Goal: Transaction & Acquisition: Book appointment/travel/reservation

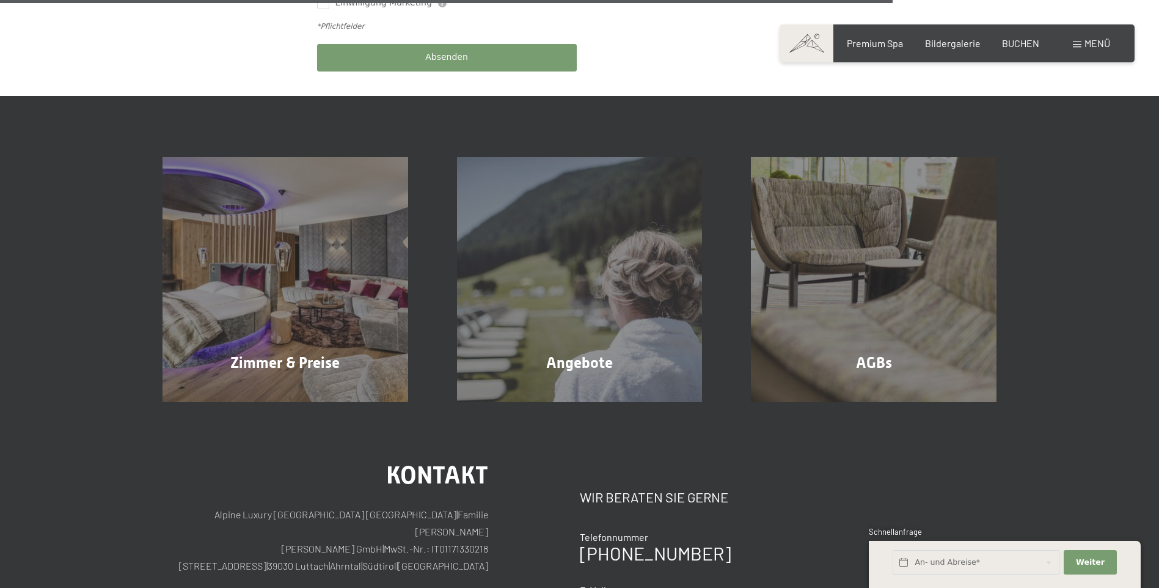
scroll to position [733, 0]
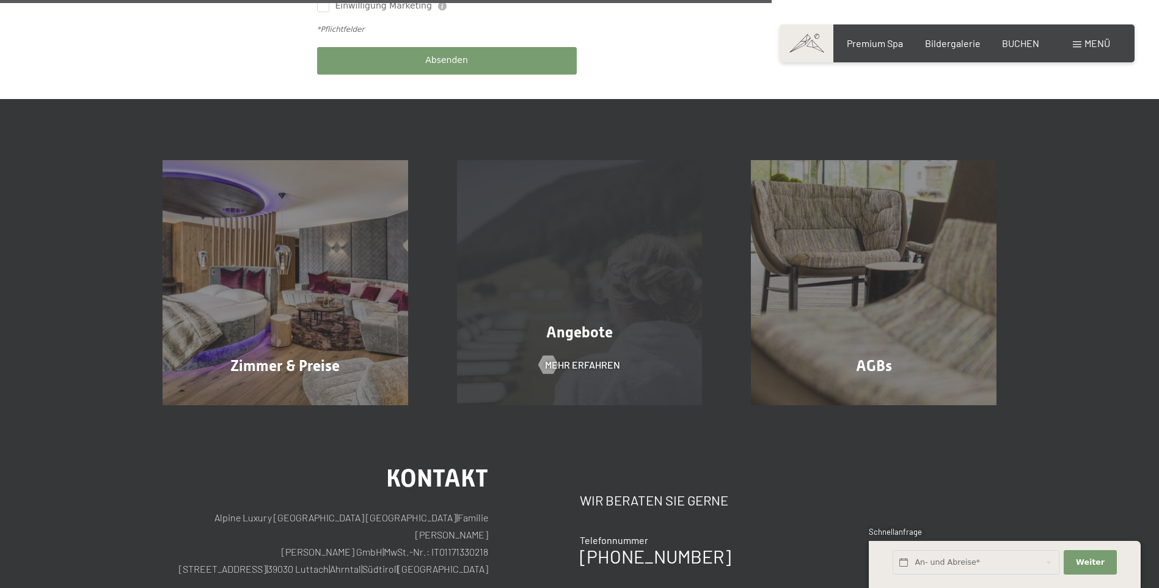
click at [579, 287] on div "Angebote Mehr erfahren" at bounding box center [580, 283] width 295 height 246
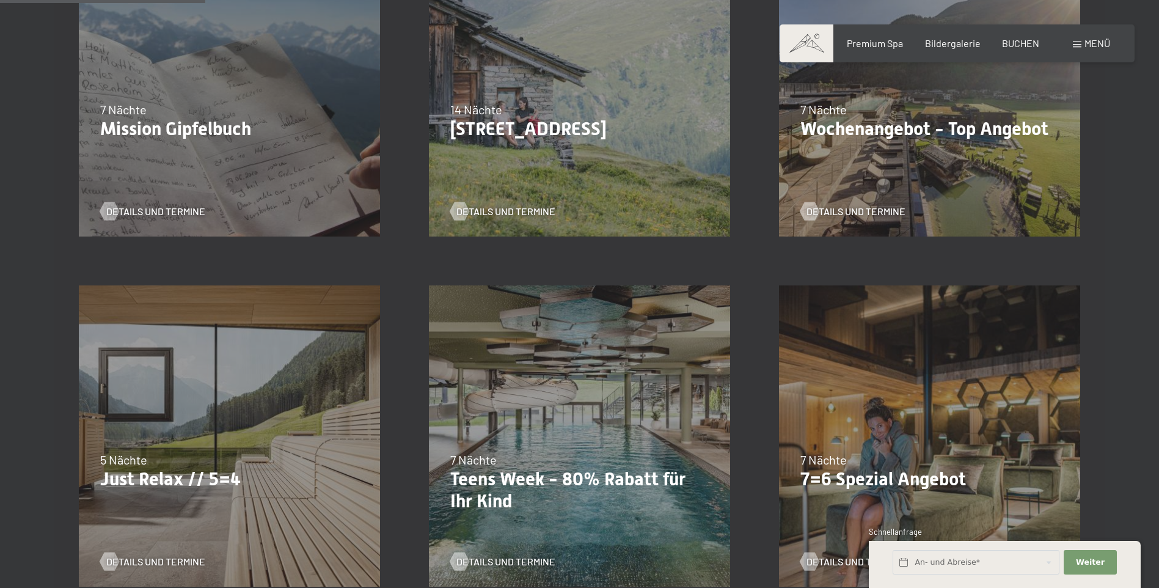
scroll to position [489, 0]
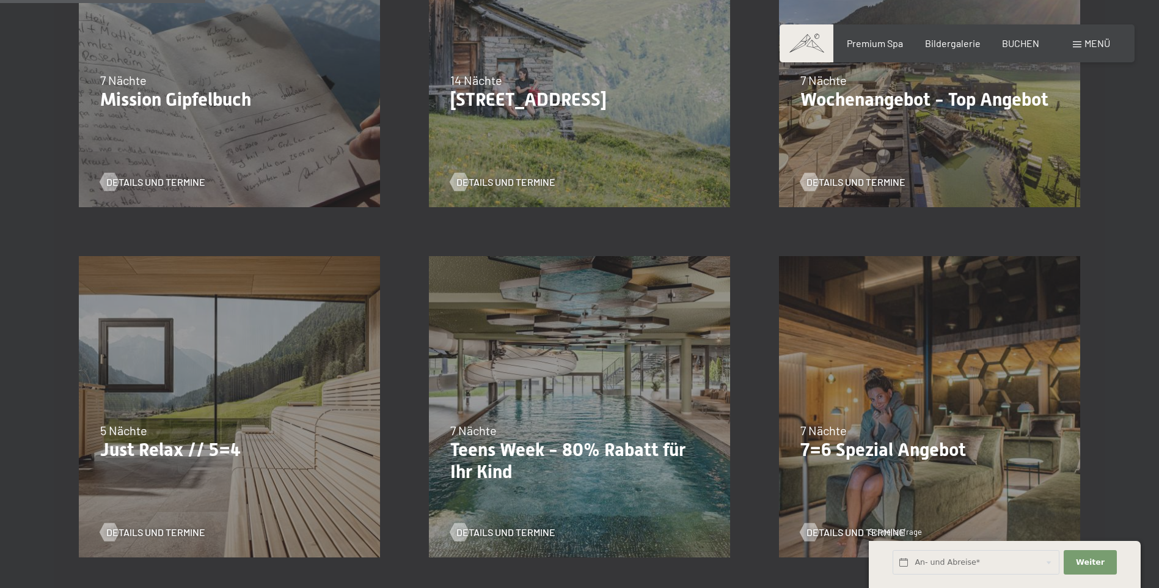
click at [867, 462] on div "04.10.–26.10.2025 01.11.–21.12.2025 10.01.–01.02.2026 07.03.–29.03.2026 16.05.–…" at bounding box center [930, 407] width 350 height 350
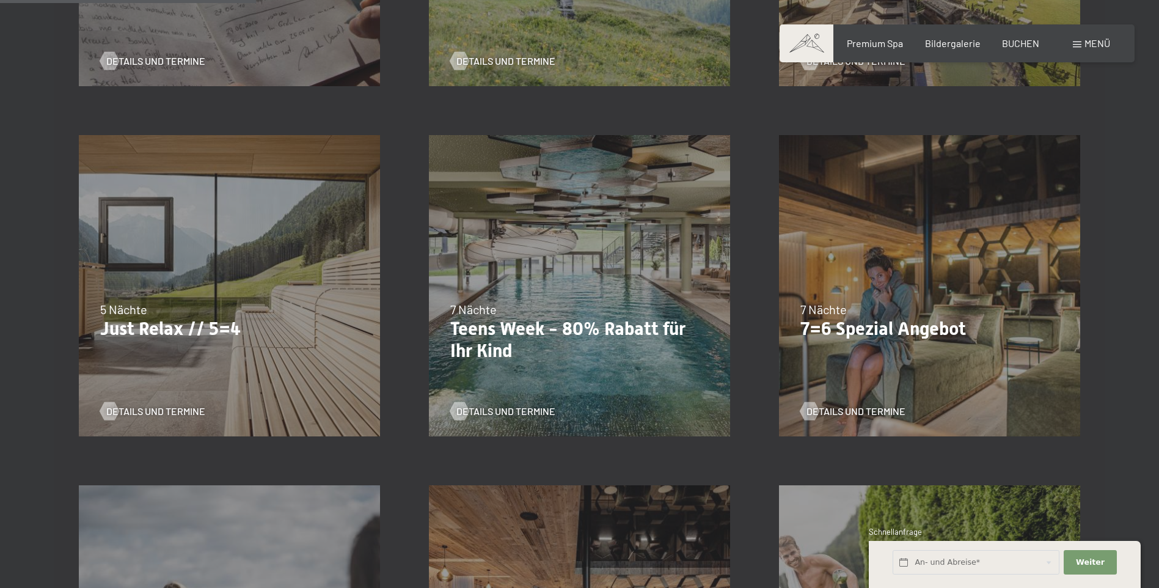
scroll to position [611, 0]
click at [875, 409] on span "Details und Termine" at bounding box center [868, 409] width 99 height 13
